Goal: Use online tool/utility: Utilize a website feature to perform a specific function

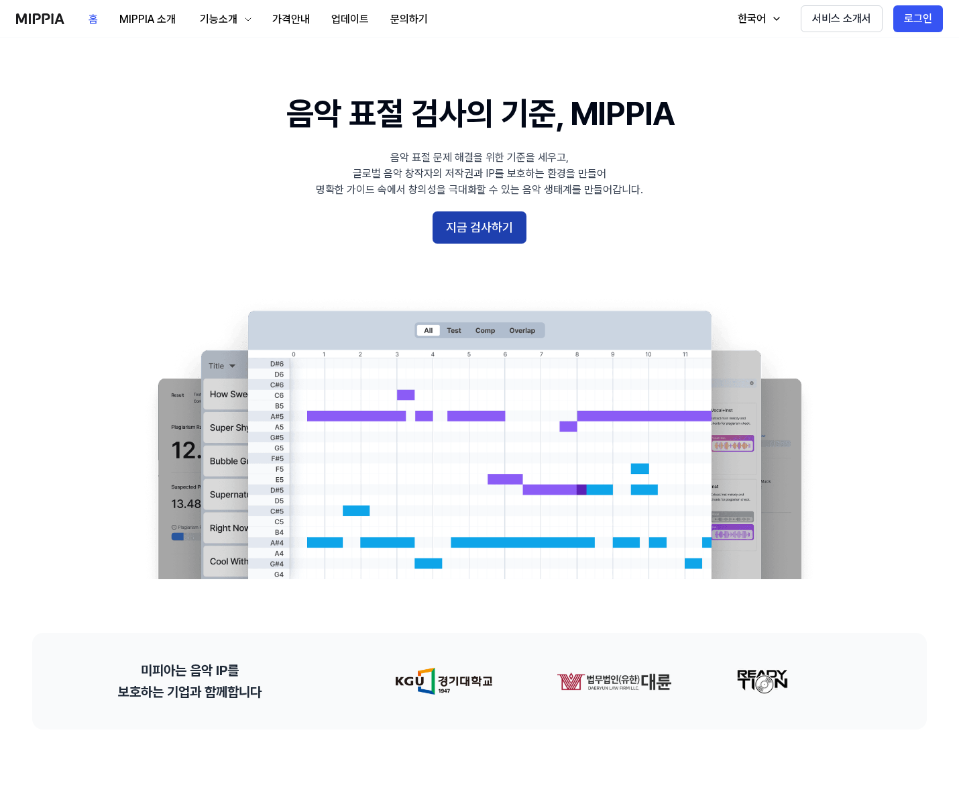
click at [512, 227] on button "지금 검사하기" at bounding box center [480, 227] width 94 height 32
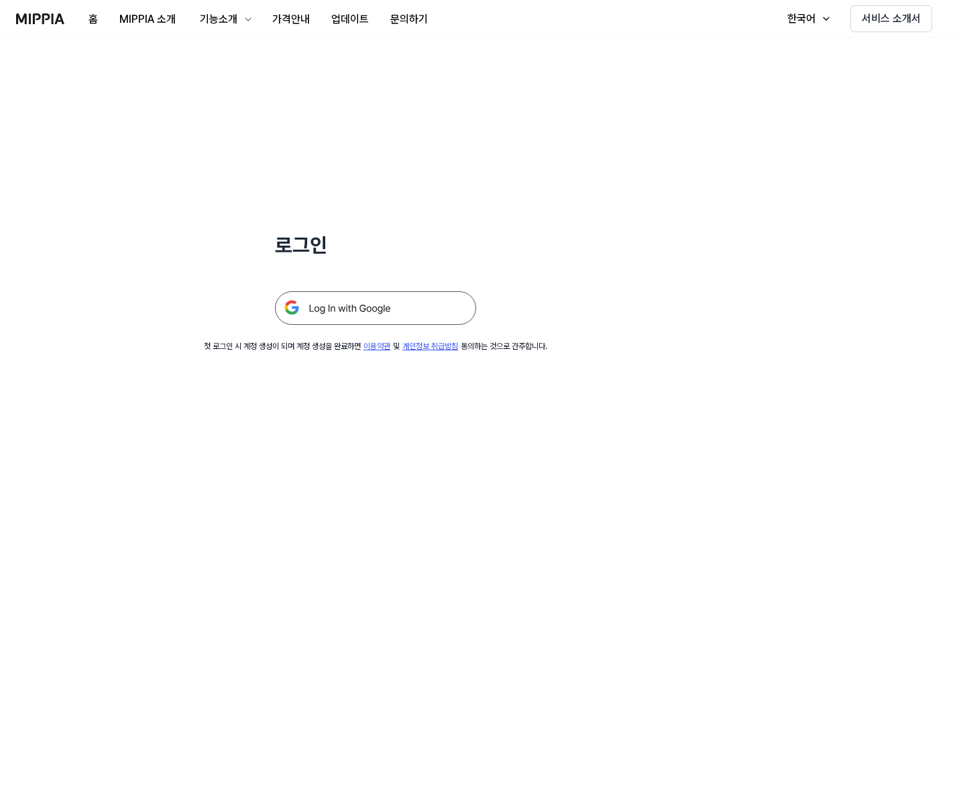
click at [409, 313] on img at bounding box center [375, 308] width 201 height 34
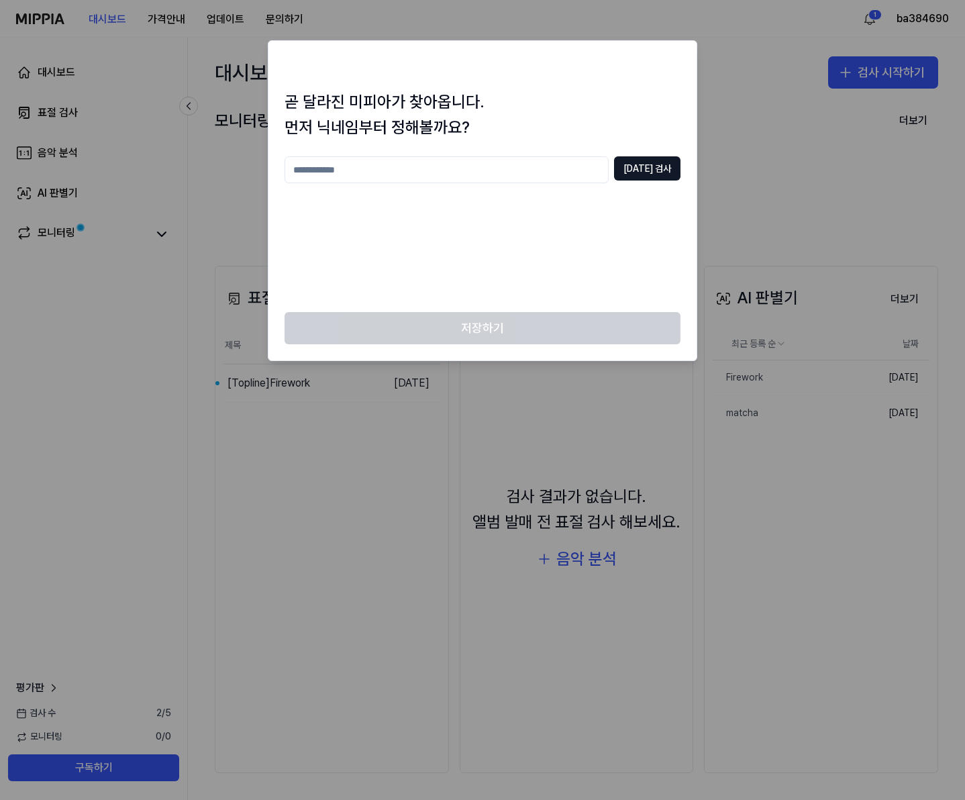
click at [776, 235] on div at bounding box center [482, 400] width 965 height 800
click at [548, 161] on input "text" at bounding box center [446, 169] width 324 height 27
type input "*"
type input "*********"
click at [635, 168] on button "[DATE] 검사" at bounding box center [647, 168] width 66 height 24
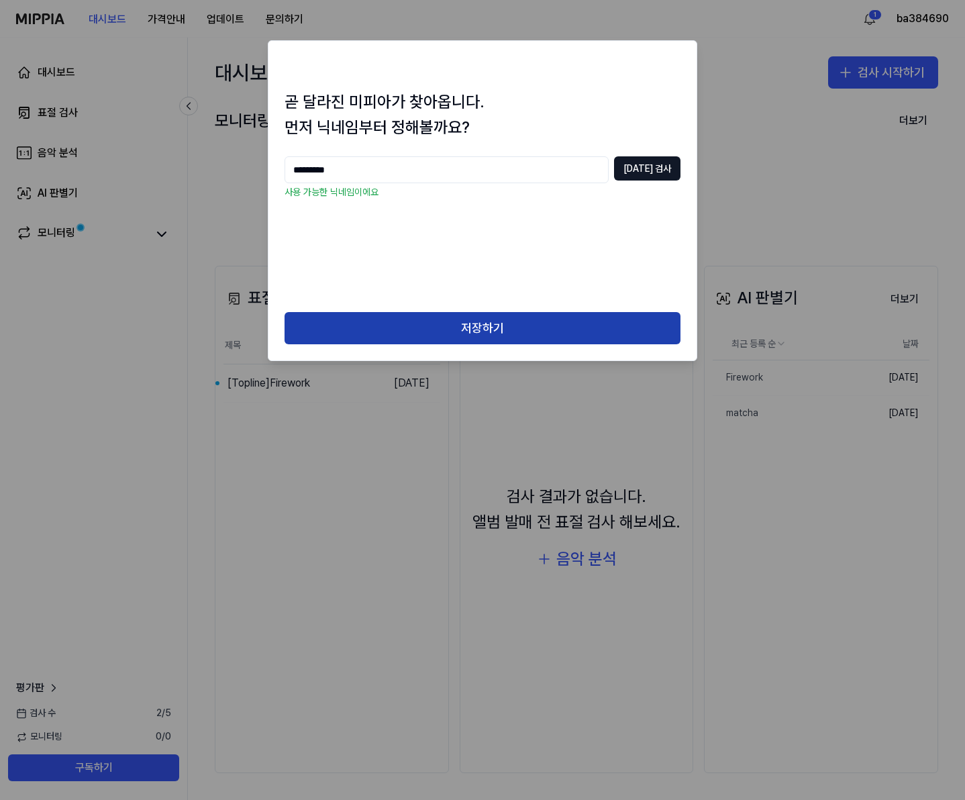
click at [589, 330] on button "저장하기" at bounding box center [482, 328] width 396 height 32
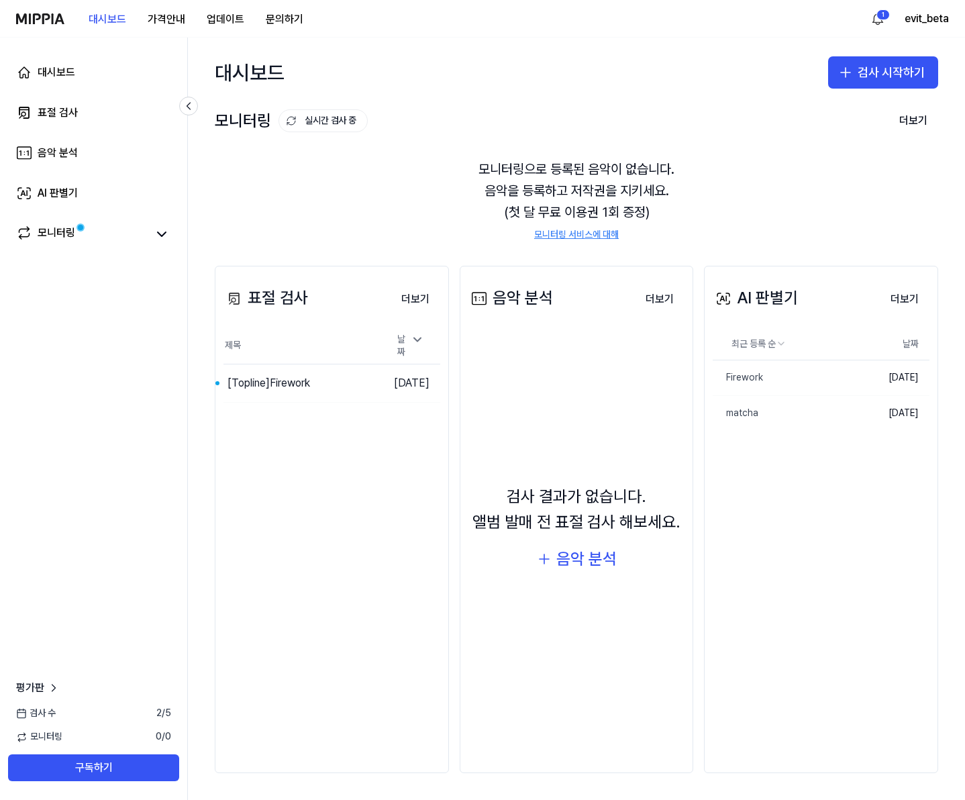
click at [892, 156] on div "모니터링으로 등록된 음악이 없습니다. 음악을 등록하고 저작권을 지키세요. (첫 달 무료 이용권 1회 증정) 모니터링 서비스에 대해" at bounding box center [576, 199] width 723 height 115
click at [875, 83] on button "검사 시작하기" at bounding box center [883, 72] width 110 height 32
click at [866, 156] on button "AI 판별기" at bounding box center [857, 158] width 149 height 24
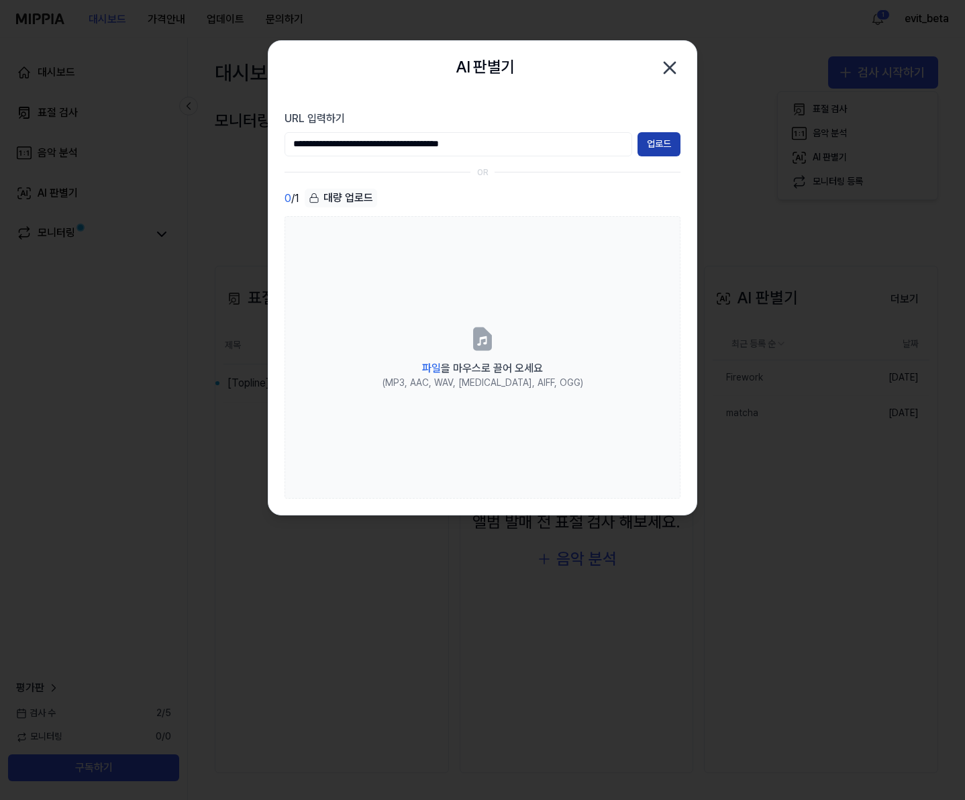
type input "**********"
click at [654, 150] on button "업로드" at bounding box center [658, 144] width 43 height 24
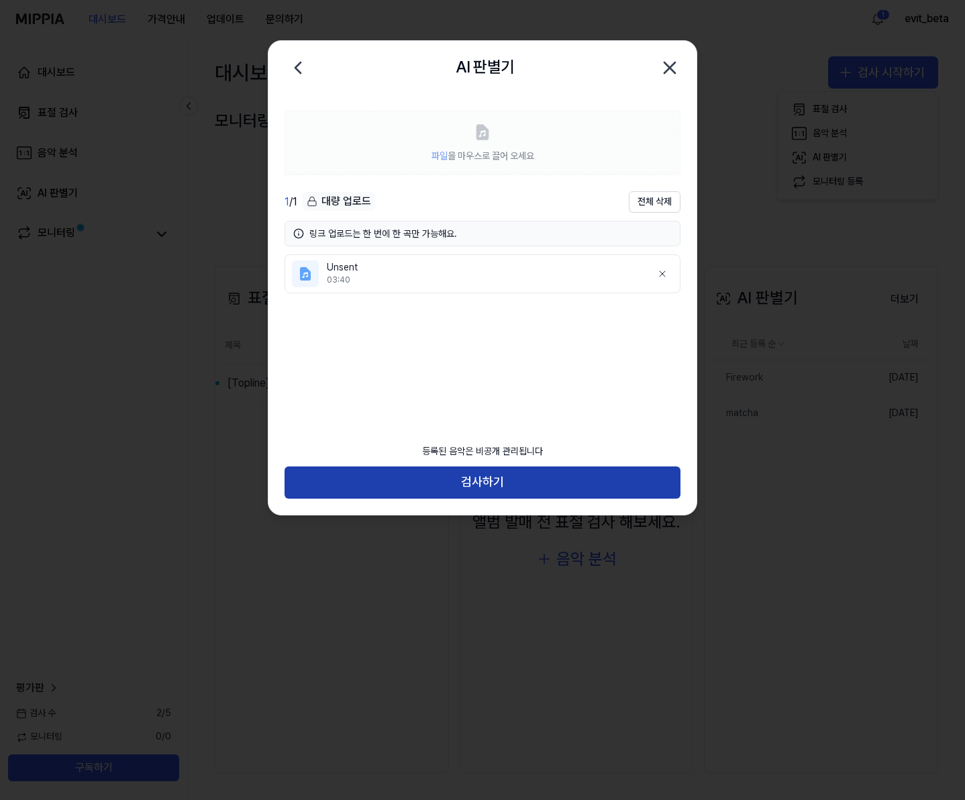
click at [395, 470] on button "검사하기" at bounding box center [482, 482] width 396 height 32
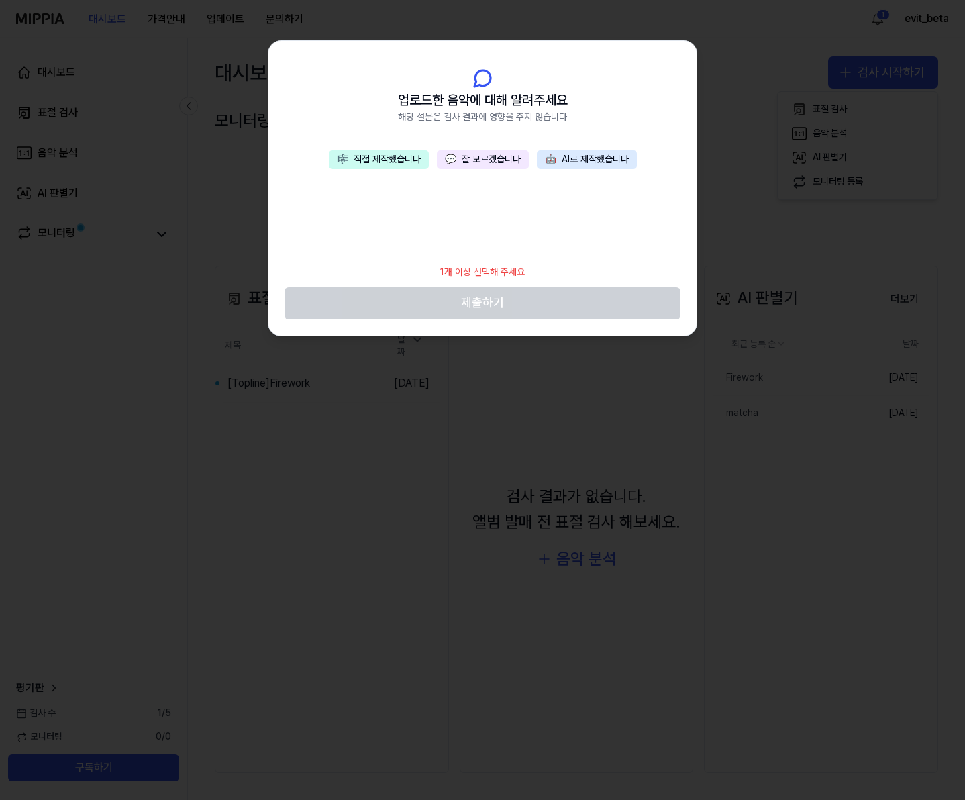
click at [513, 162] on button "💬 잘 모르겠습니다" at bounding box center [483, 159] width 92 height 19
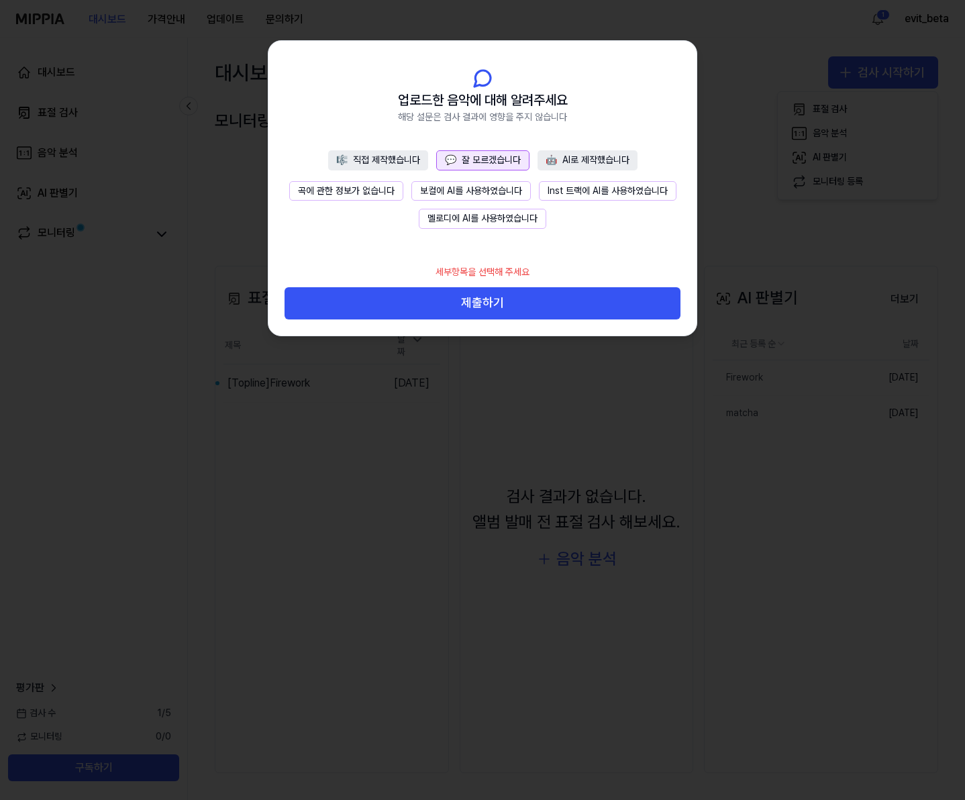
click at [374, 192] on button "곡에 관한 정보가 없습니다" at bounding box center [346, 191] width 114 height 20
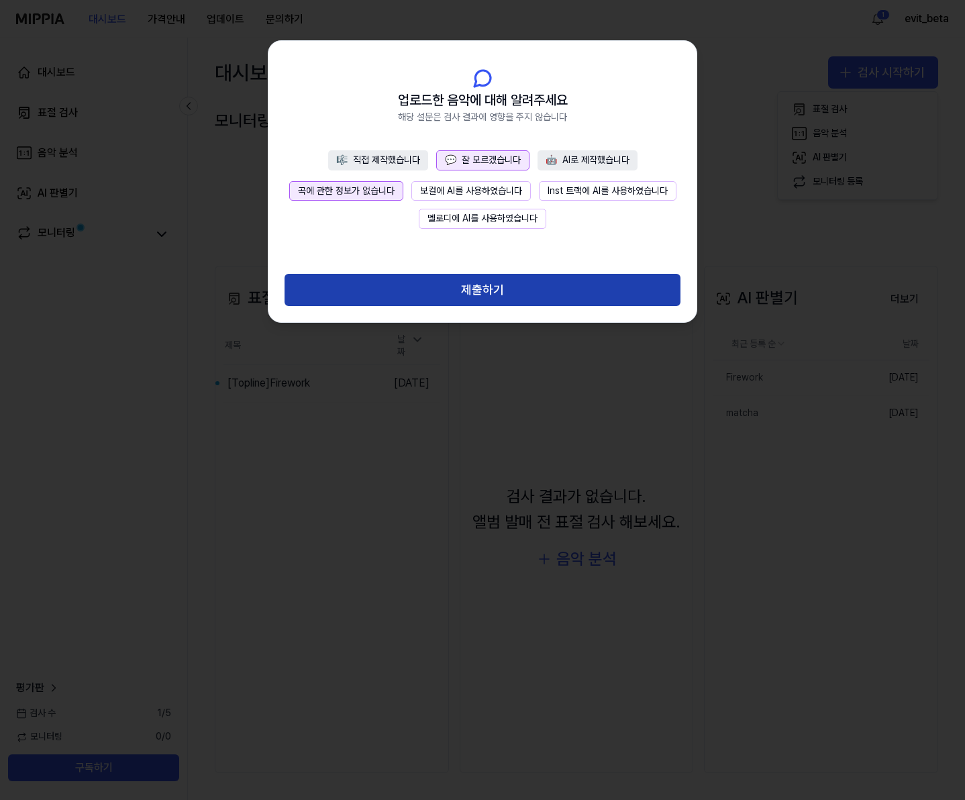
click at [498, 292] on button "제출하기" at bounding box center [482, 290] width 396 height 32
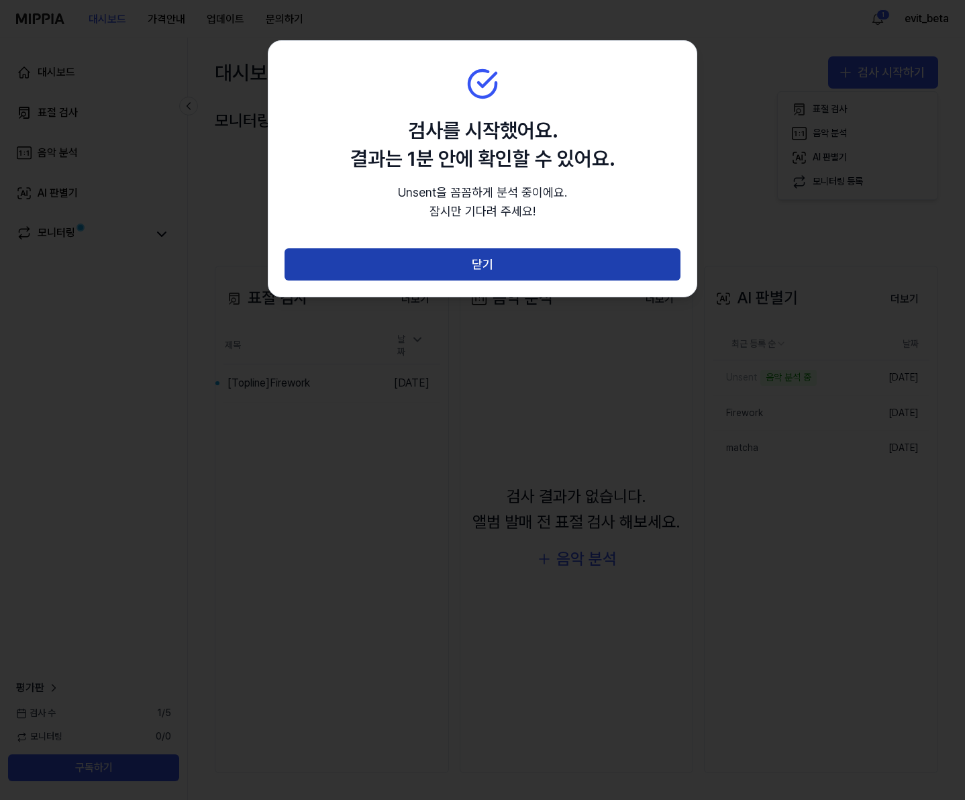
click at [500, 273] on button "닫기" at bounding box center [482, 264] width 396 height 32
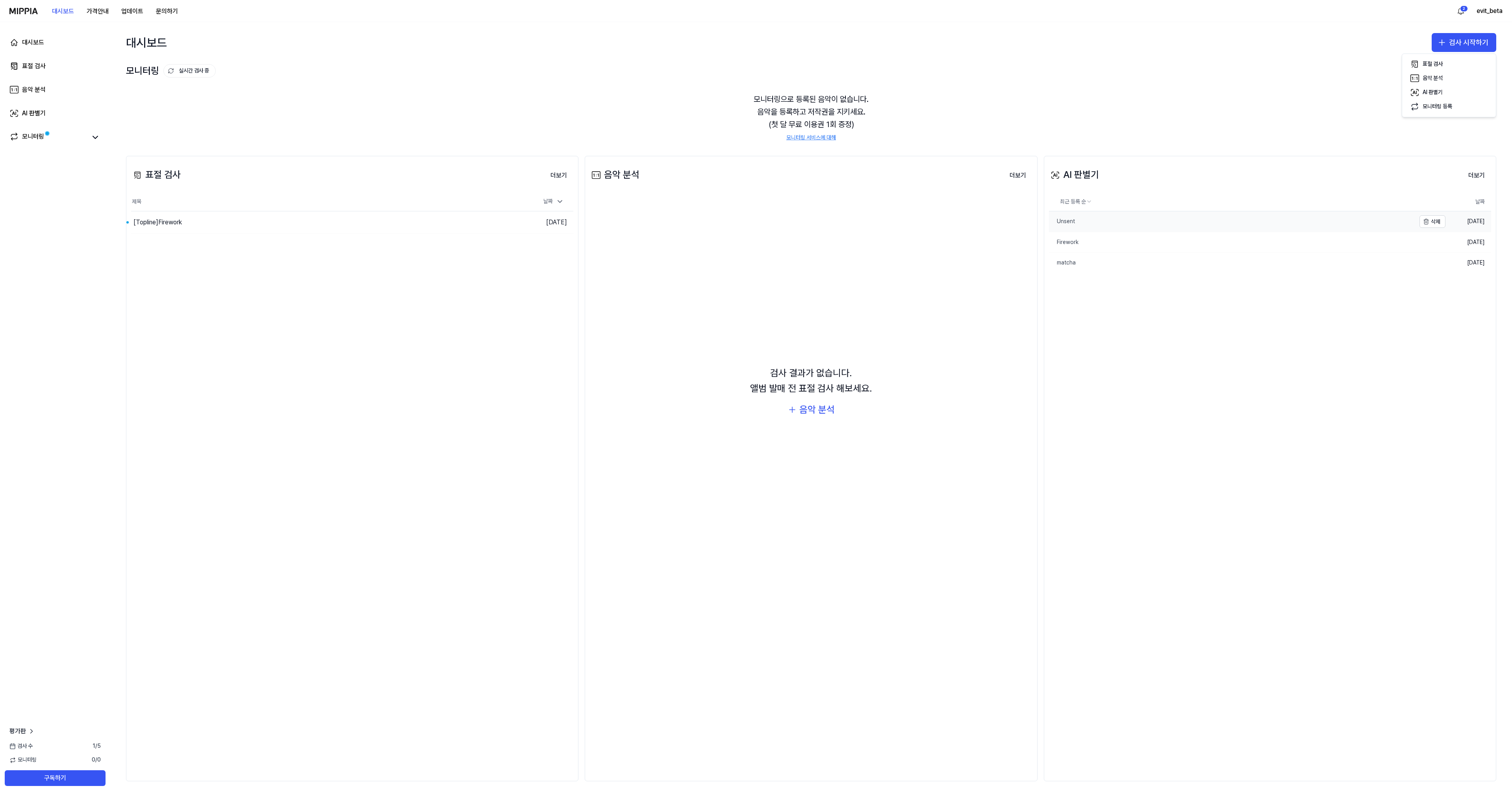
click at [566, 225] on link "Unsent" at bounding box center [1232, 221] width 367 height 21
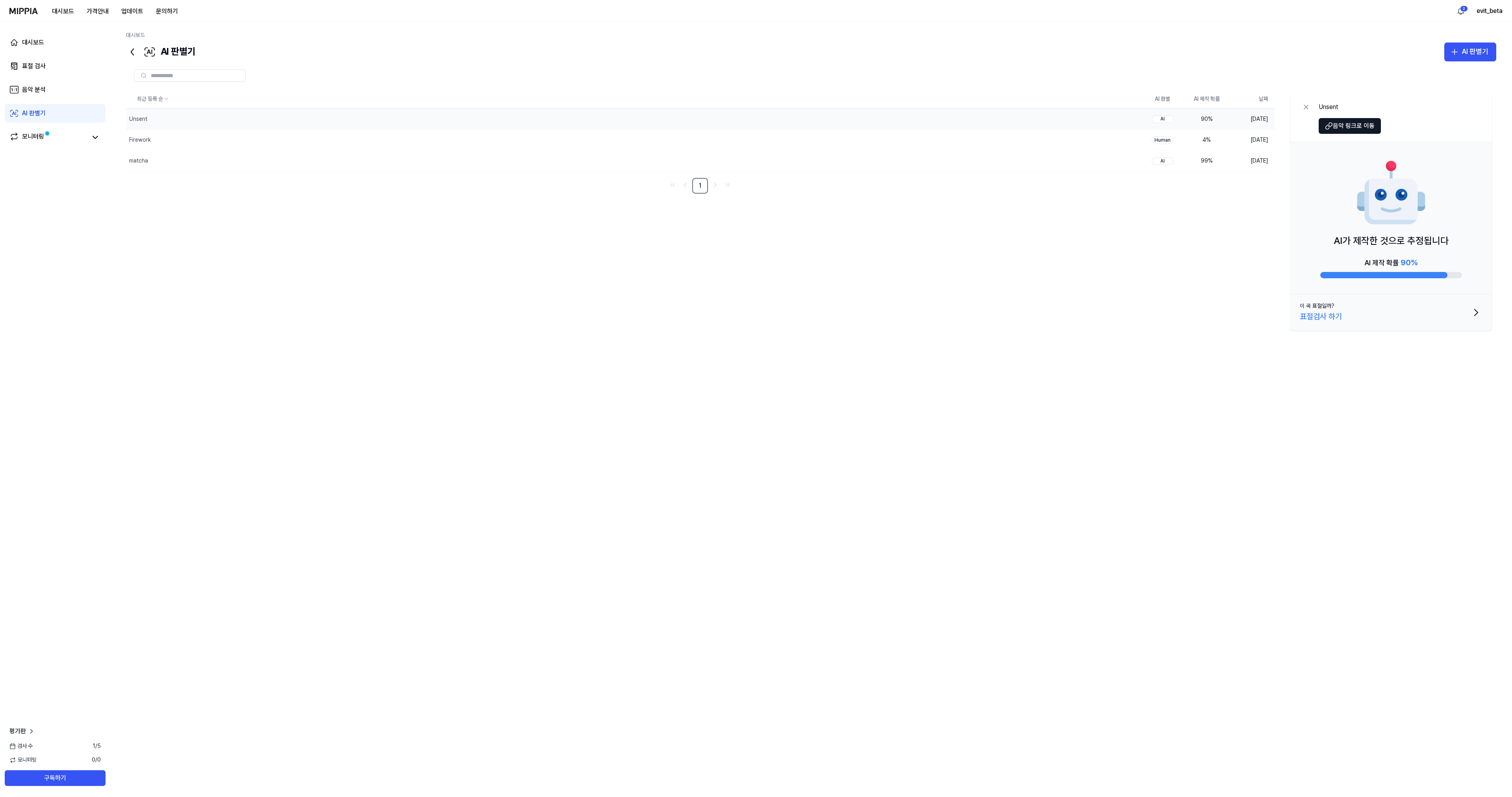
click at [566, 307] on button "이 곡 표절일까? 표절검사 하기" at bounding box center [1391, 313] width 201 height 36
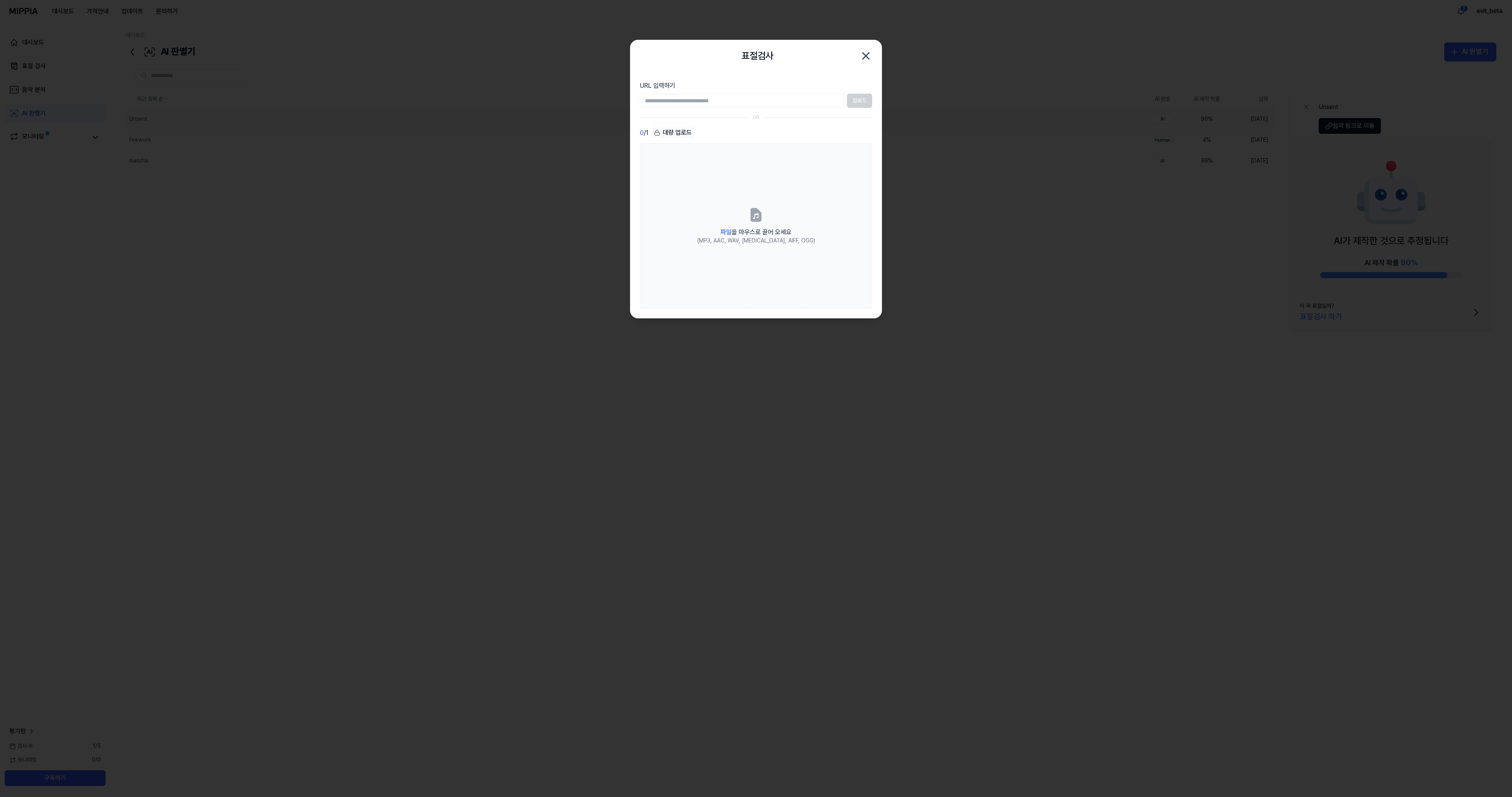
click at [566, 50] on icon "button" at bounding box center [865, 56] width 12 height 12
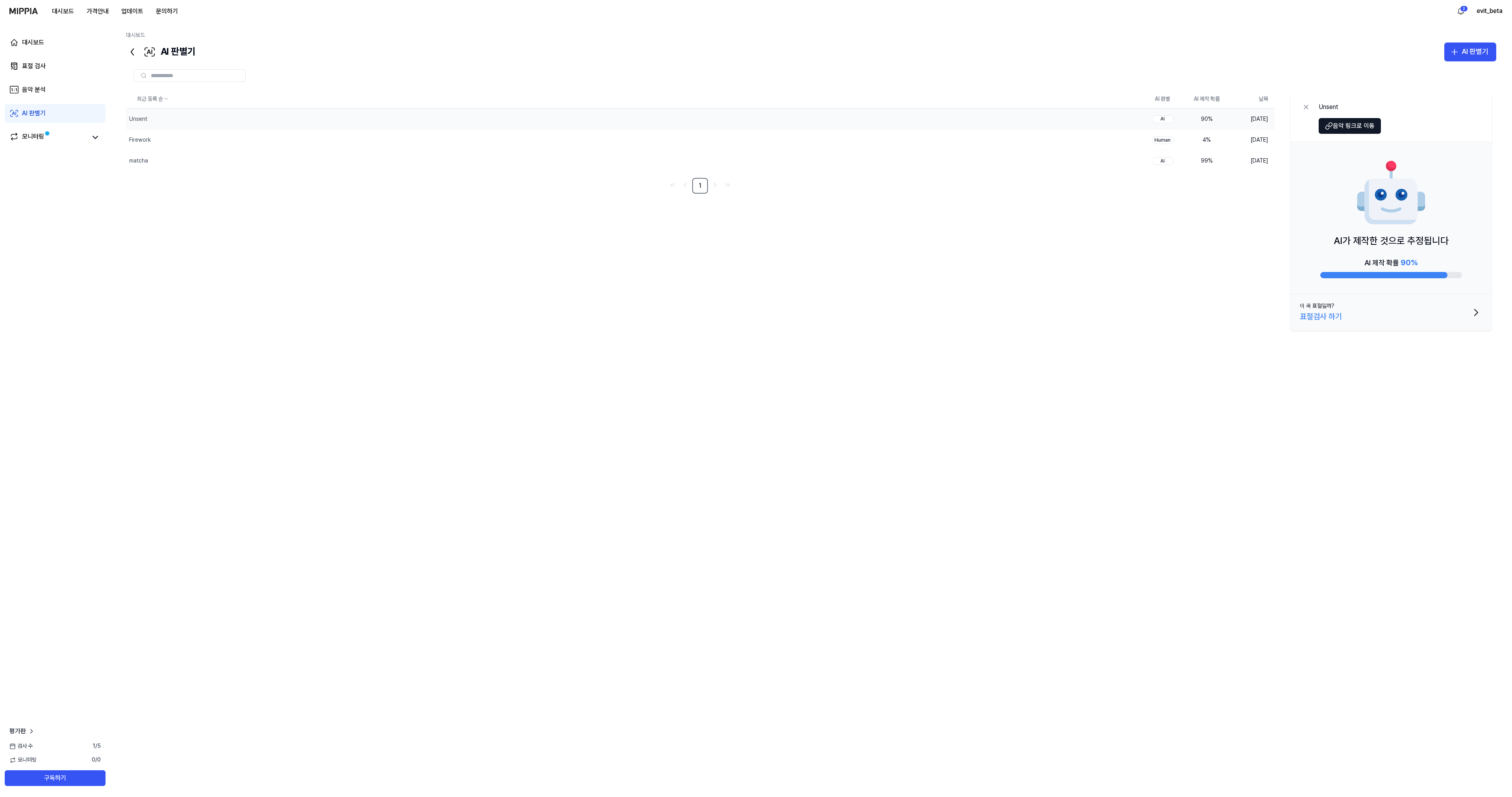
drag, startPoint x: 480, startPoint y: 126, endPoint x: 367, endPoint y: 211, distance: 141.4
click at [367, 211] on div "최근 등록 순 AI 판별 AI 제작 확률 날짜 Unsent 삭제 AI 90 % [DATE] Firework 삭제 Human 4 % [DATE]…" at bounding box center [811, 349] width 1370 height 518
click at [566, 137] on button "삭제" at bounding box center [1128, 140] width 25 height 12
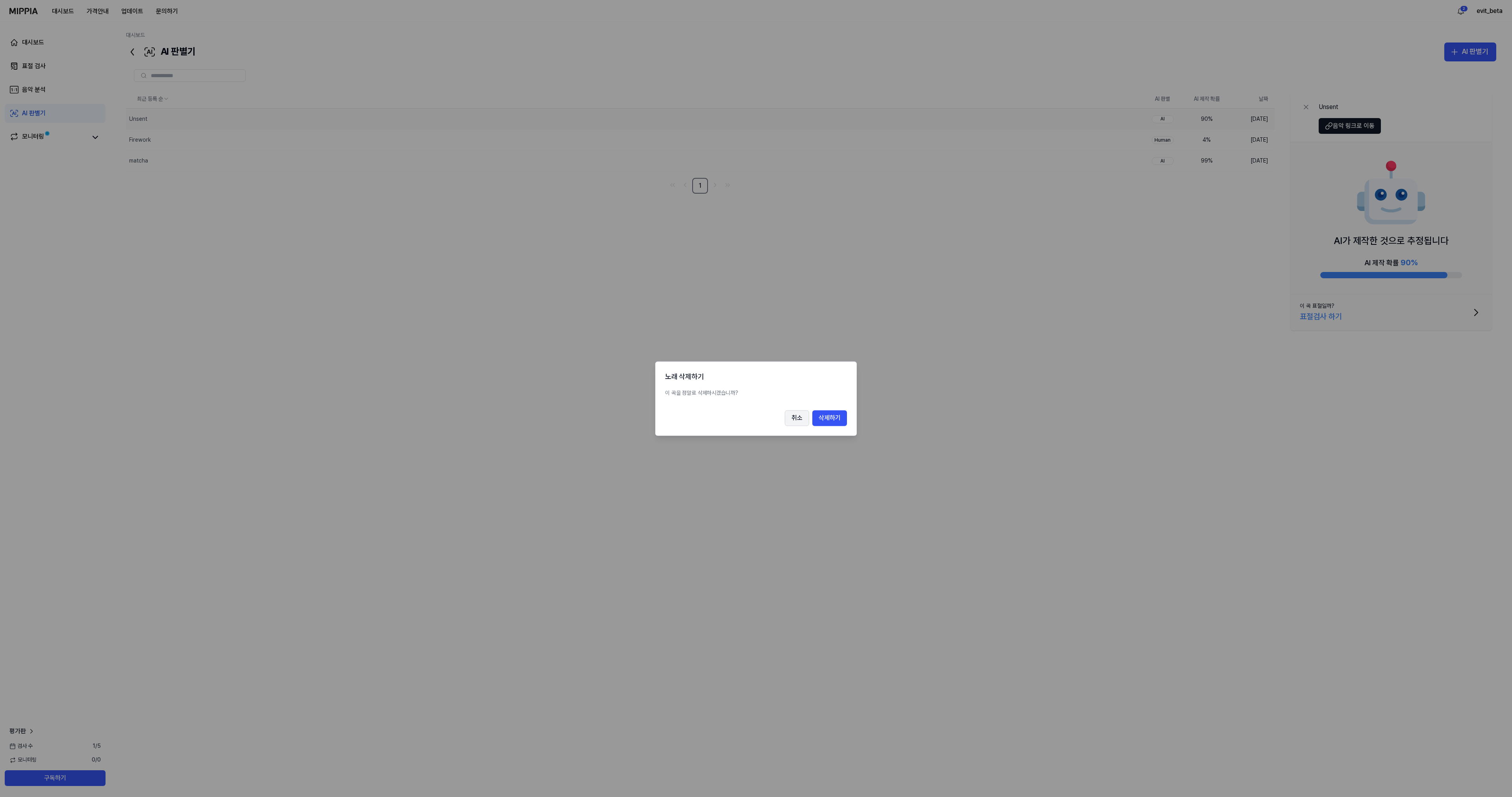
click at [566, 420] on button "취소" at bounding box center [797, 418] width 25 height 16
